Goal: Navigation & Orientation: Find specific page/section

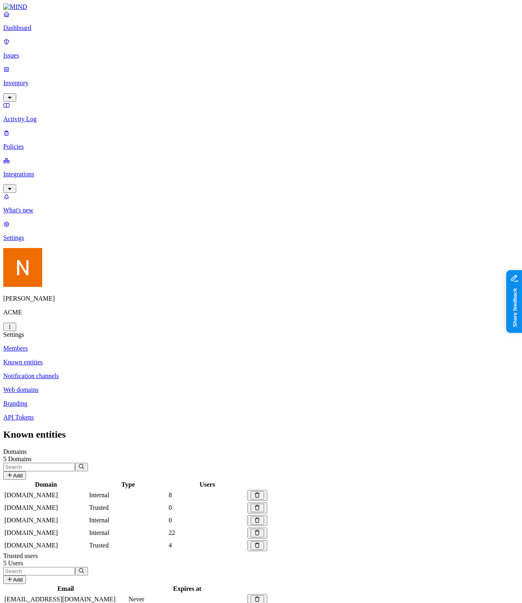
click at [26, 575] on button "Add" at bounding box center [14, 579] width 23 height 9
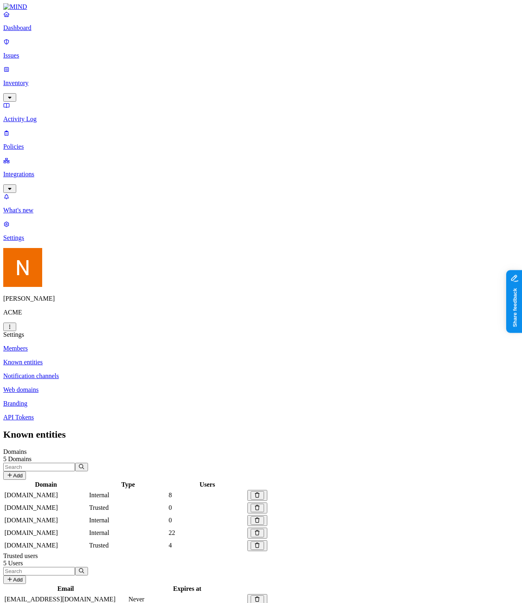
click at [153, 372] on p "Notification channels" at bounding box center [260, 375] width 515 height 7
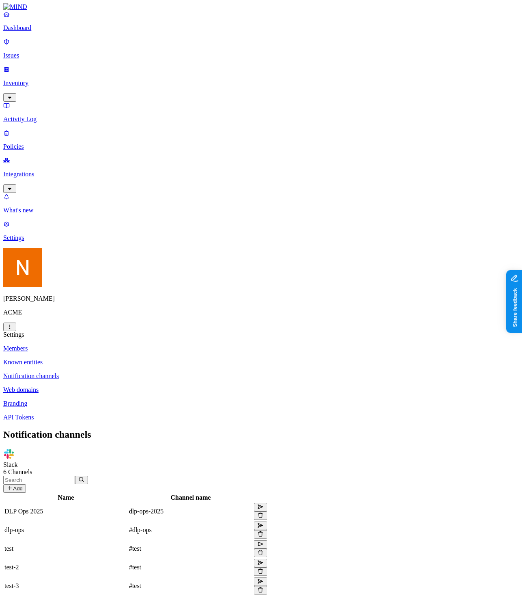
click at [26, 484] on button "Add" at bounding box center [14, 488] width 23 height 9
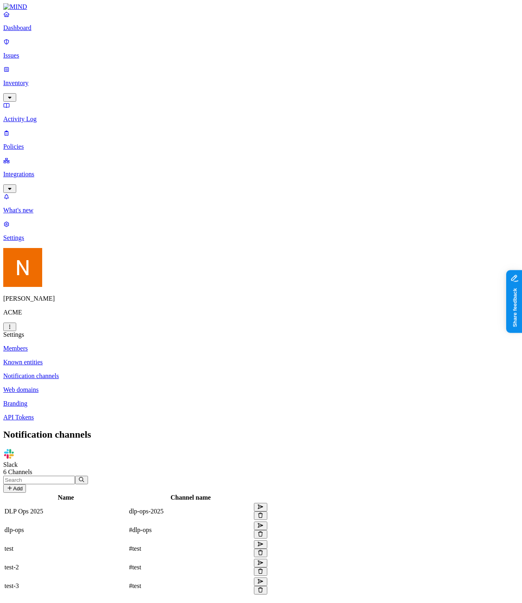
click at [134, 386] on p "Web domains" at bounding box center [260, 389] width 515 height 7
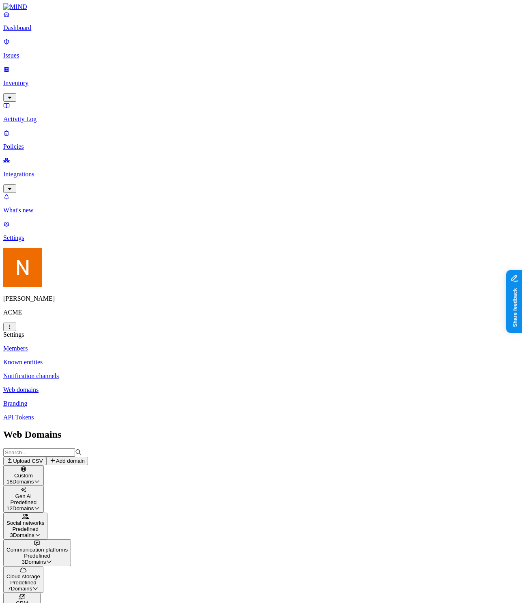
click at [88, 457] on button "Add domain" at bounding box center [67, 461] width 42 height 9
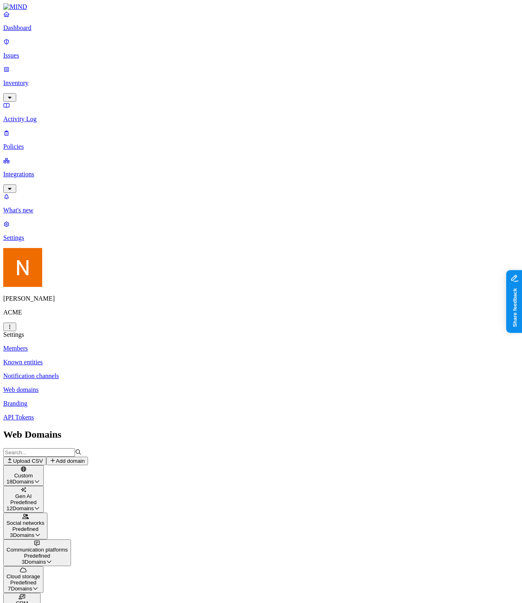
click at [88, 457] on button "Add domain" at bounding box center [67, 461] width 42 height 9
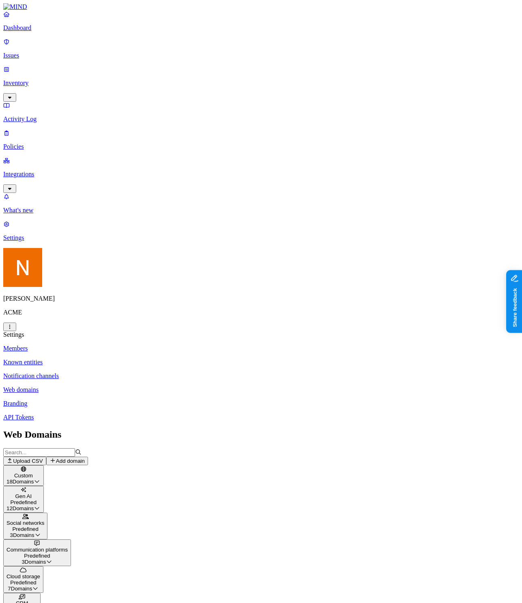
click at [88, 457] on button "Add domain" at bounding box center [67, 461] width 42 height 9
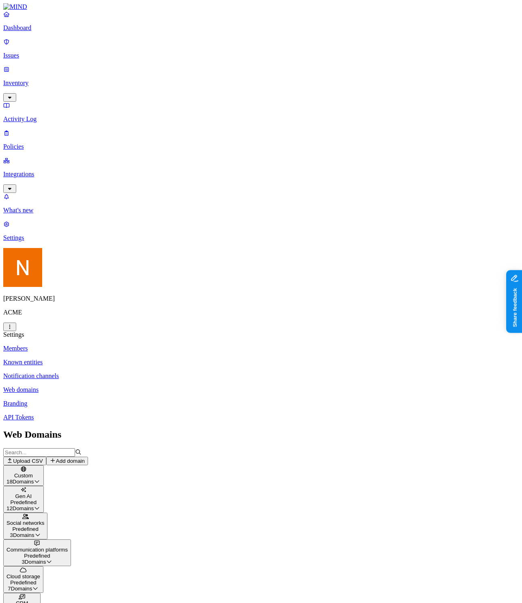
click at [141, 400] on p "Branding" at bounding box center [260, 403] width 515 height 7
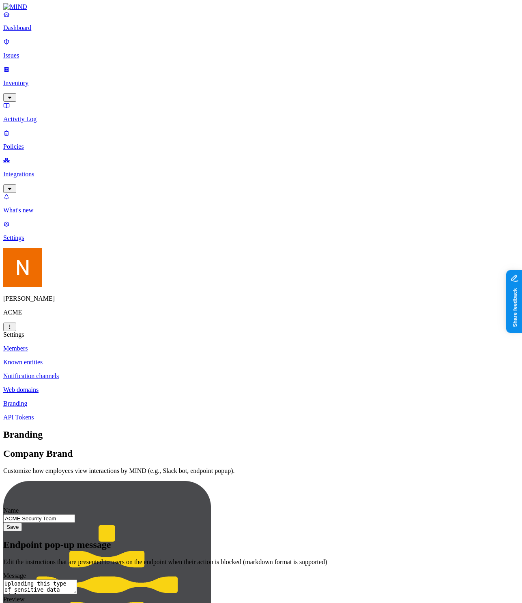
click at [152, 414] on p "API Tokens" at bounding box center [260, 417] width 515 height 7
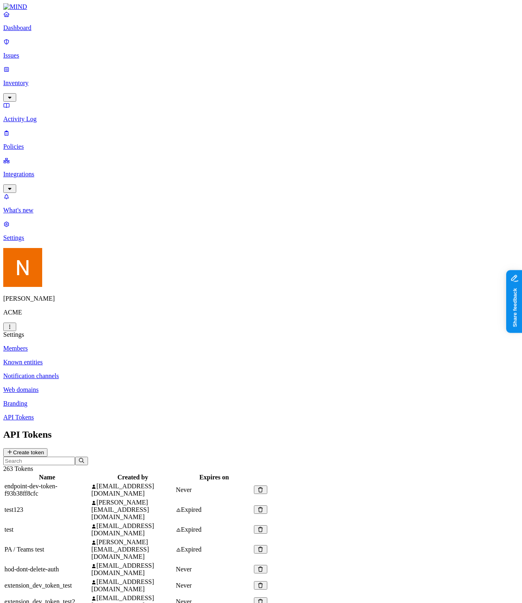
click at [463, 429] on div "API Tokens Create token" at bounding box center [260, 443] width 515 height 28
click at [47, 448] on button "Create token" at bounding box center [25, 452] width 44 height 9
click at [263, 567] on icon at bounding box center [260, 569] width 4 height 5
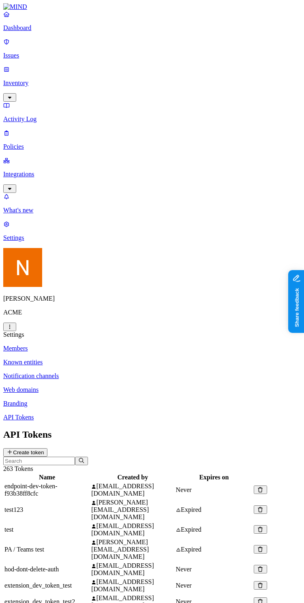
click at [123, 386] on p "Web domains" at bounding box center [151, 389] width 297 height 7
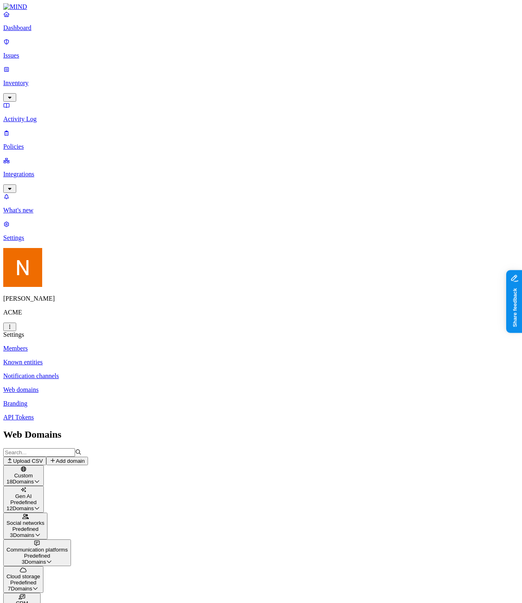
click at [145, 372] on p "Notification channels" at bounding box center [260, 375] width 515 height 7
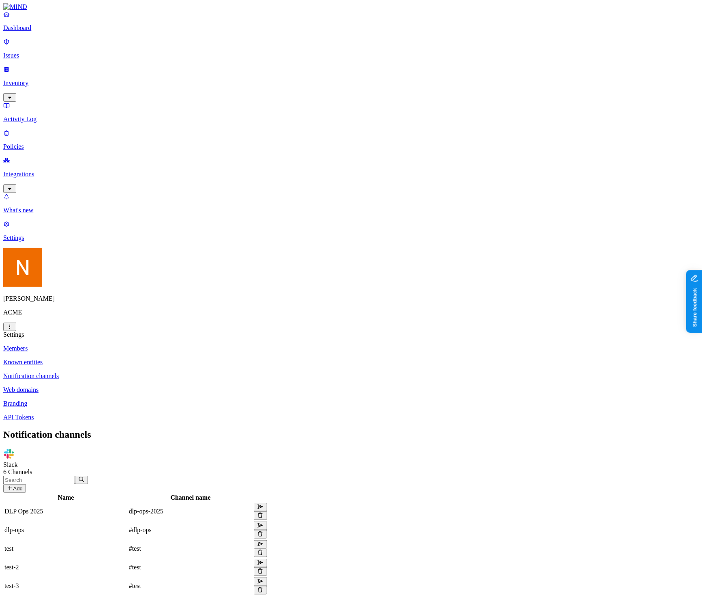
click at [59, 143] on p "Policies" at bounding box center [350, 146] width 695 height 7
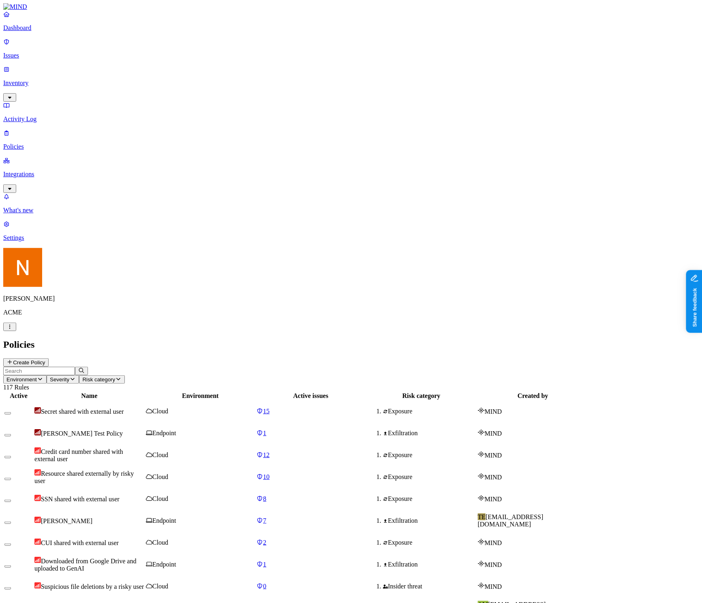
click at [52, 56] on link "Issues" at bounding box center [350, 48] width 695 height 21
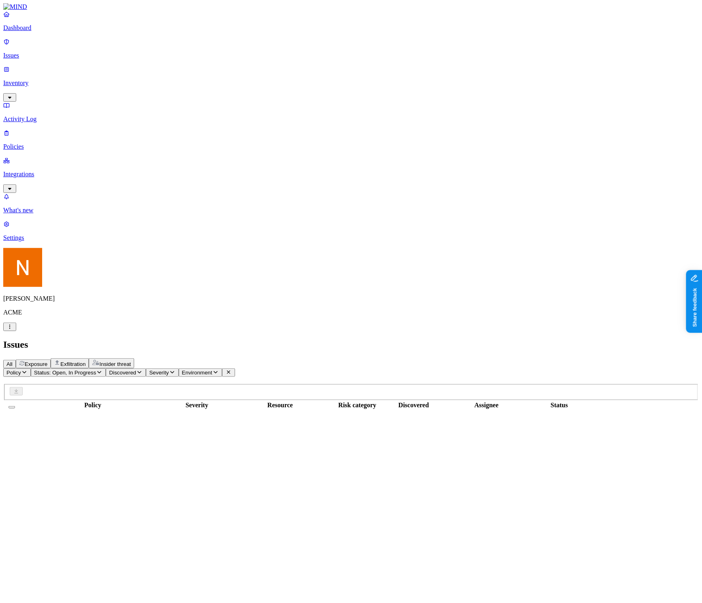
click at [52, 79] on p "Inventory" at bounding box center [350, 82] width 695 height 7
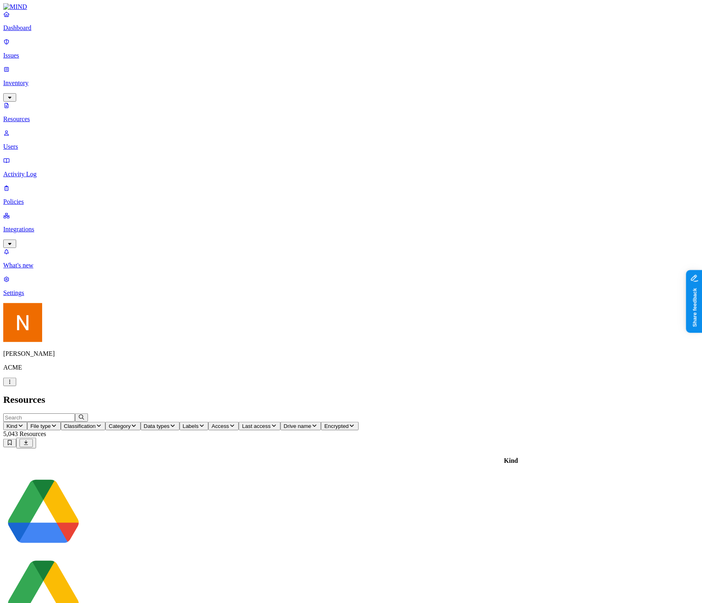
click at [48, 198] on p "Policies" at bounding box center [350, 201] width 695 height 7
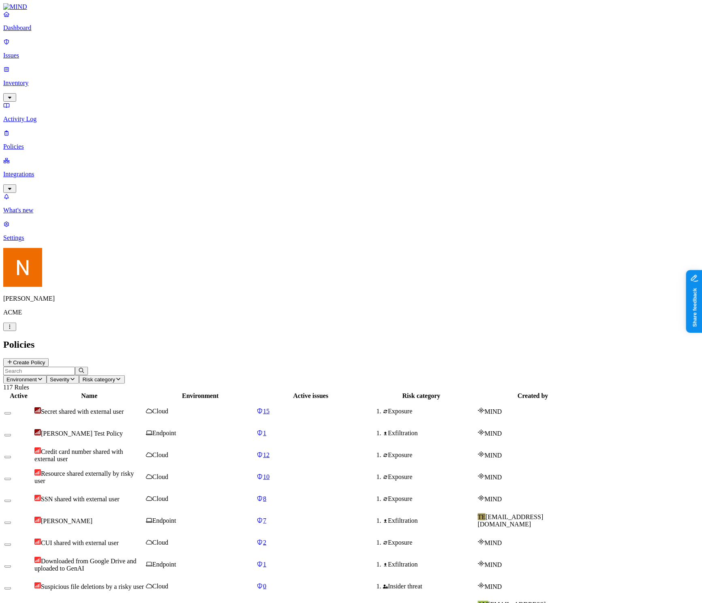
click at [72, 44] on link "Issues" at bounding box center [350, 48] width 695 height 21
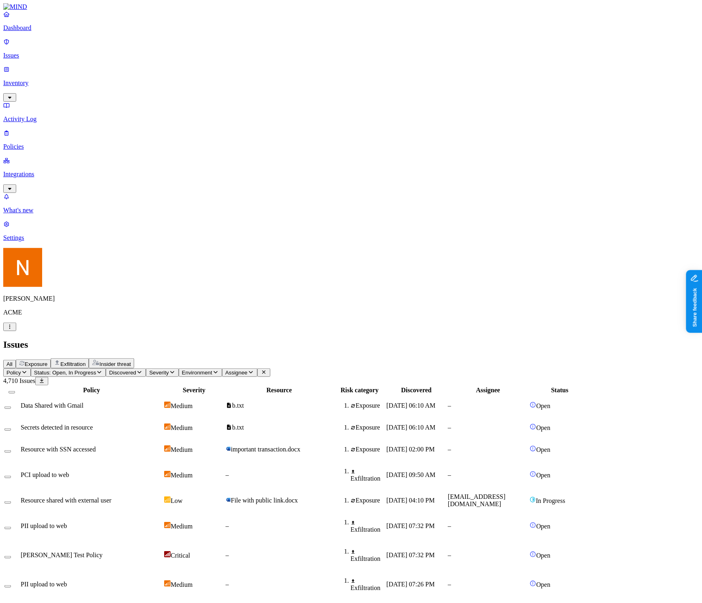
click at [74, 590] on html "Dashboard Issues Inventory Activity Log Policies Integrations What's new 1 Sett…" at bounding box center [351, 598] width 702 height 1196
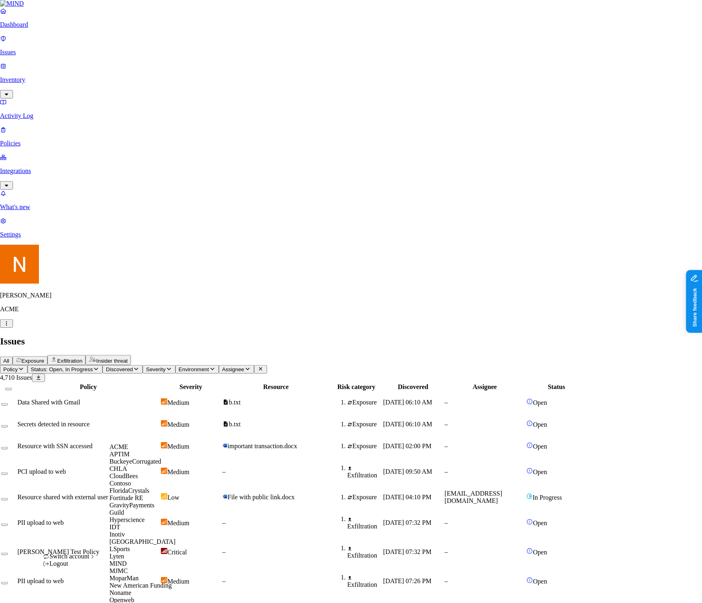
scroll to position [227, 0]
click at [152, 560] on div "MIND" at bounding box center [148, 563] width 79 height 7
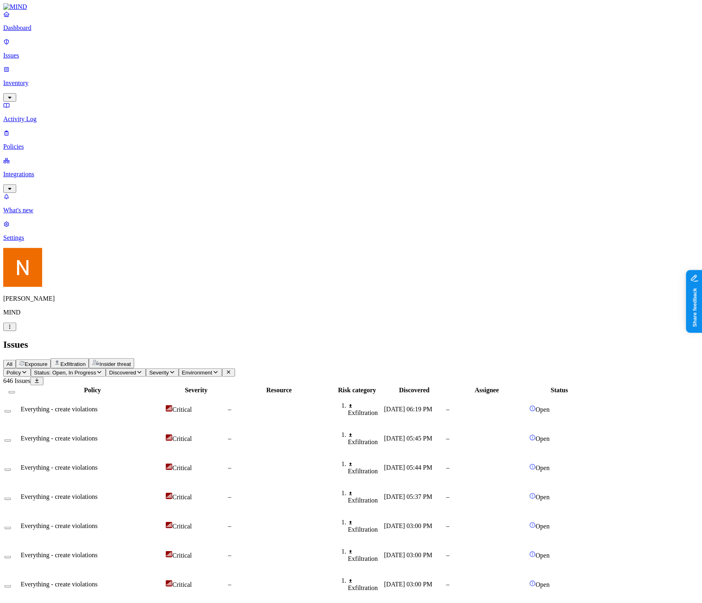
click at [164, 406] on div "Everything - create violations" at bounding box center [92, 409] width 143 height 7
click at [165, 424] on td "Everything - create violations" at bounding box center [92, 438] width 144 height 28
click at [60, 359] on icon "button" at bounding box center [57, 362] width 6 height 6
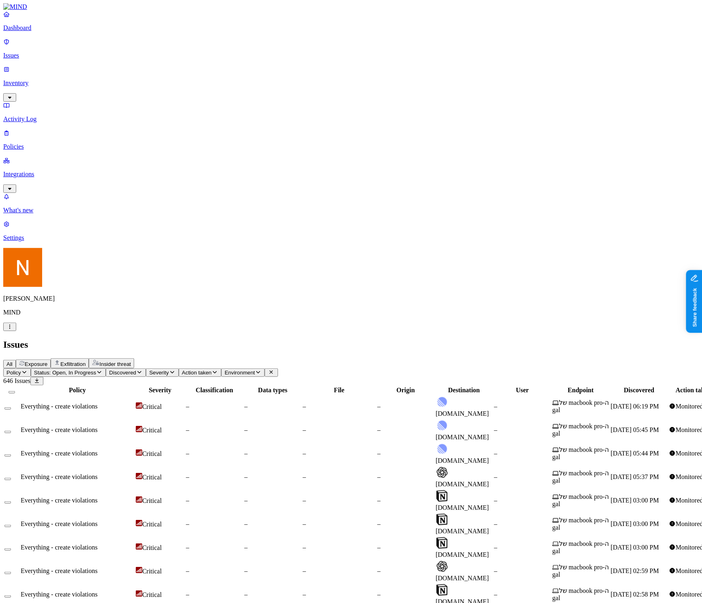
click at [255, 370] on span "Environment" at bounding box center [240, 373] width 30 height 6
click at [212, 370] on span "Action taken" at bounding box center [197, 373] width 30 height 6
click at [178, 368] on button "Severity" at bounding box center [162, 372] width 32 height 9
click at [136, 370] on span "Discovered" at bounding box center [122, 373] width 27 height 6
click at [55, 102] on link "Activity Log" at bounding box center [350, 112] width 695 height 21
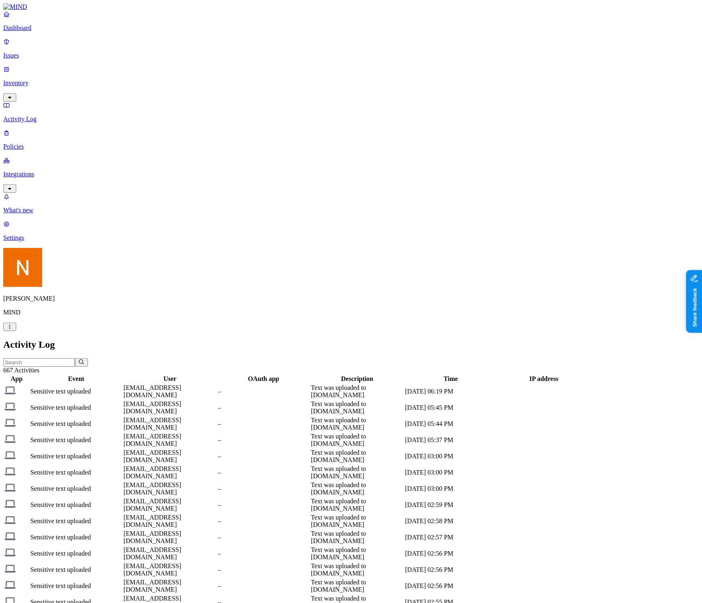
click at [48, 79] on p "Inventory" at bounding box center [350, 82] width 695 height 7
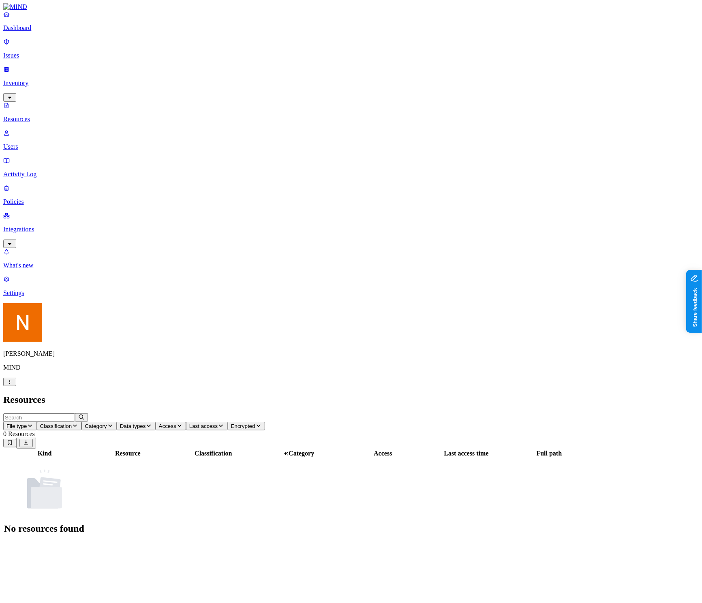
click at [58, 143] on p "Users" at bounding box center [350, 146] width 695 height 7
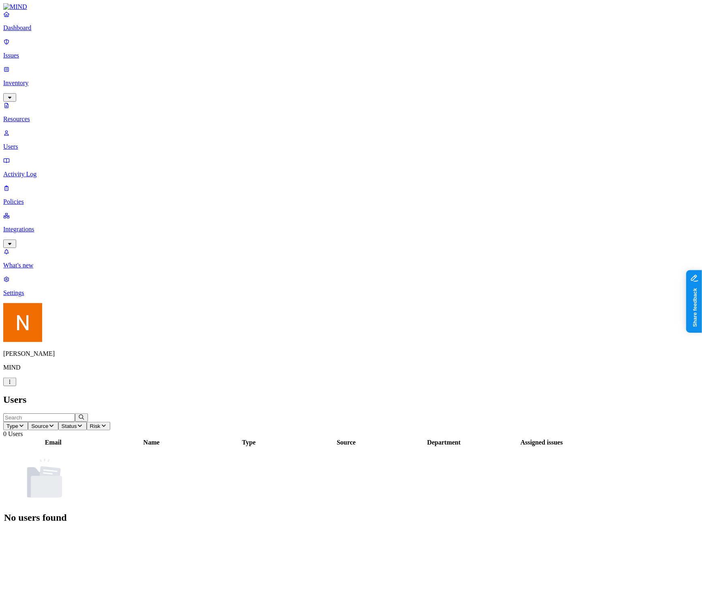
click at [50, 116] on p "Resources" at bounding box center [350, 119] width 695 height 7
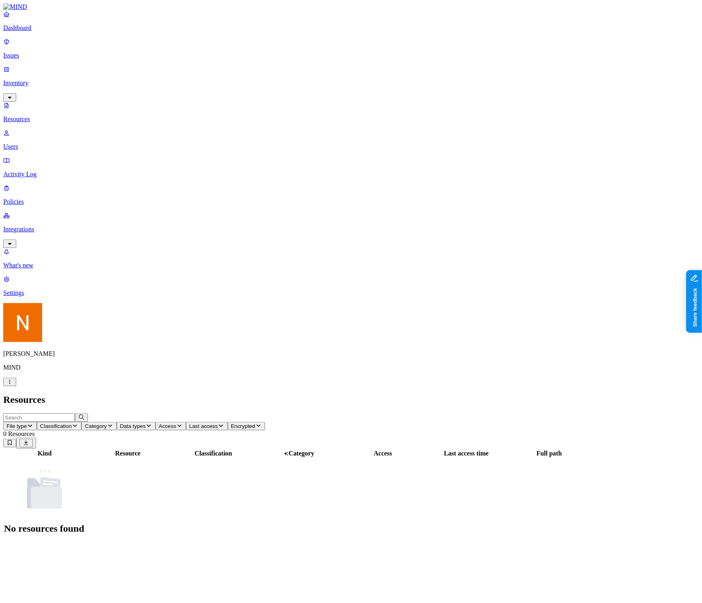
click at [50, 143] on p "Users" at bounding box center [350, 146] width 695 height 7
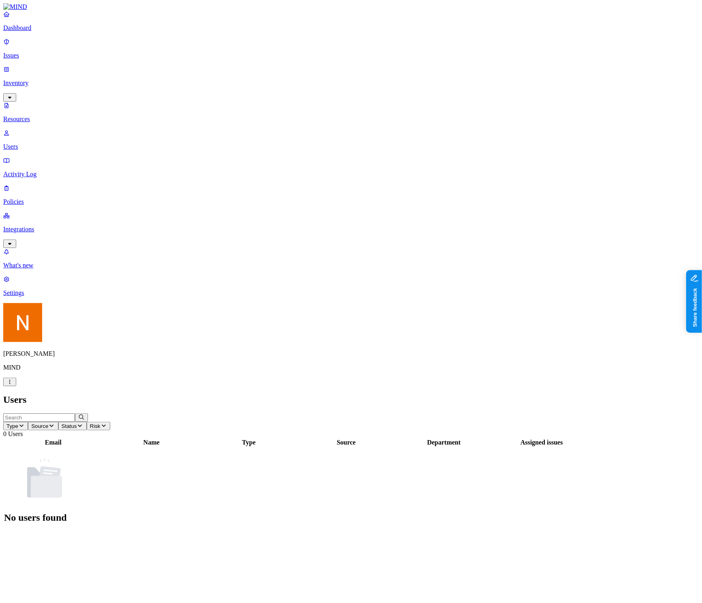
click at [49, 198] on p "Policies" at bounding box center [350, 201] width 695 height 7
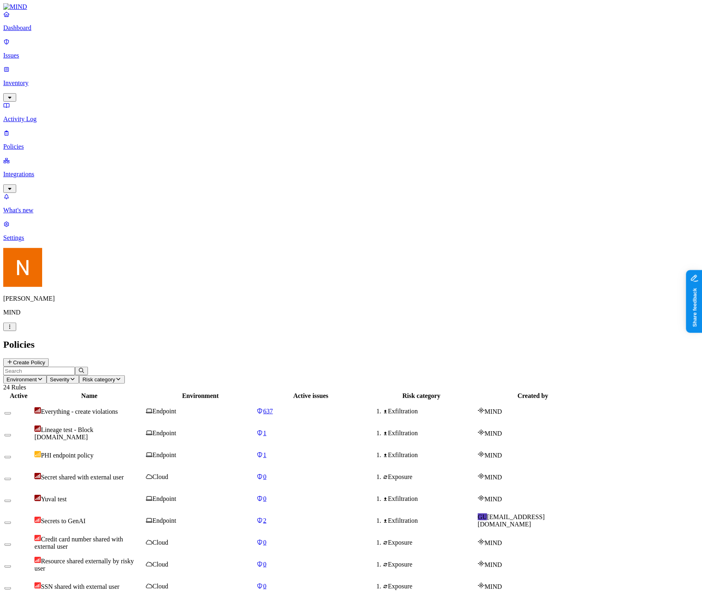
click at [41, 242] on p "Settings" at bounding box center [350, 237] width 695 height 7
